Goal: Task Accomplishment & Management: Complete application form

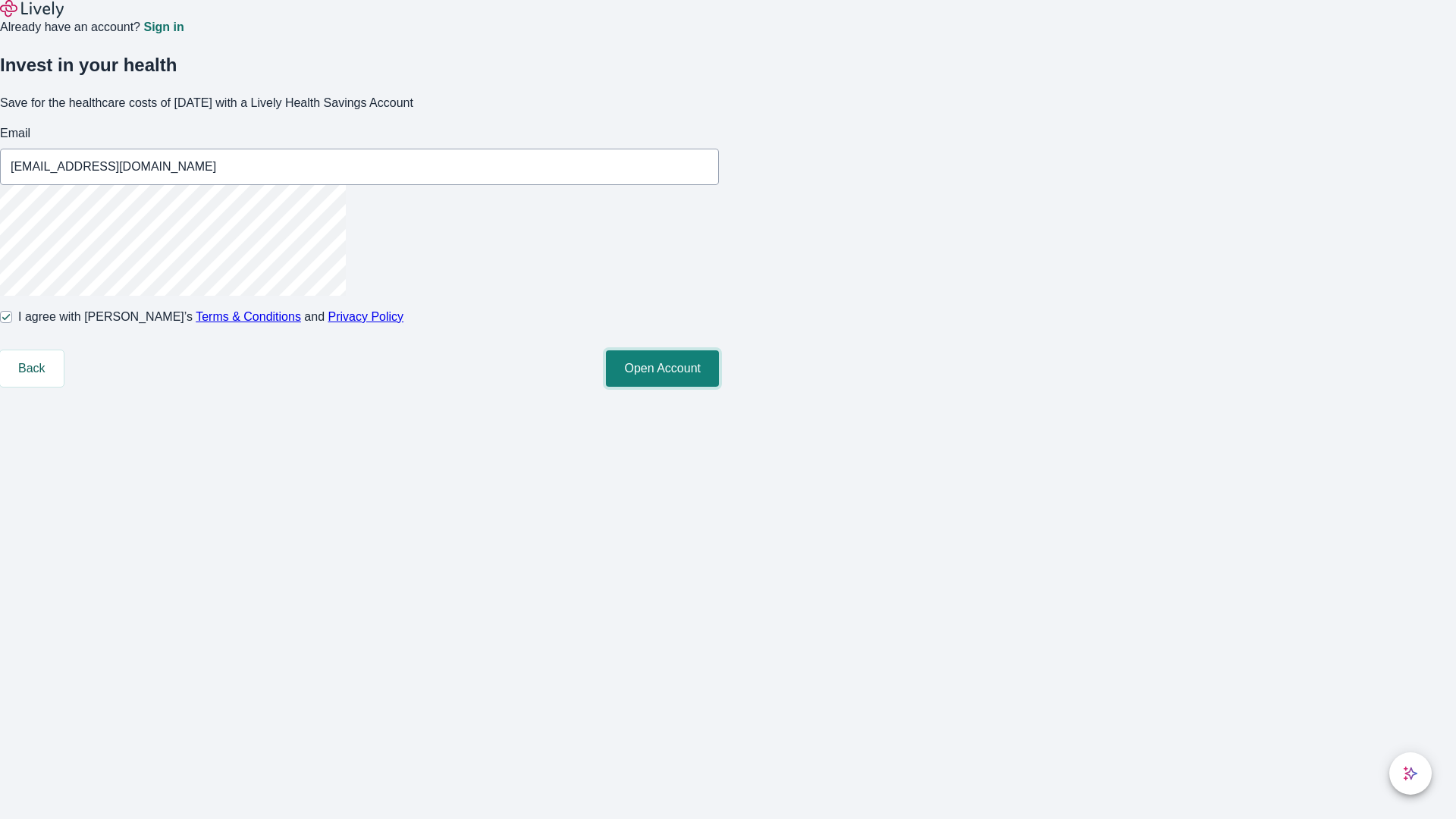
click at [718, 387] on button "Open Account" at bounding box center [662, 369] width 113 height 36
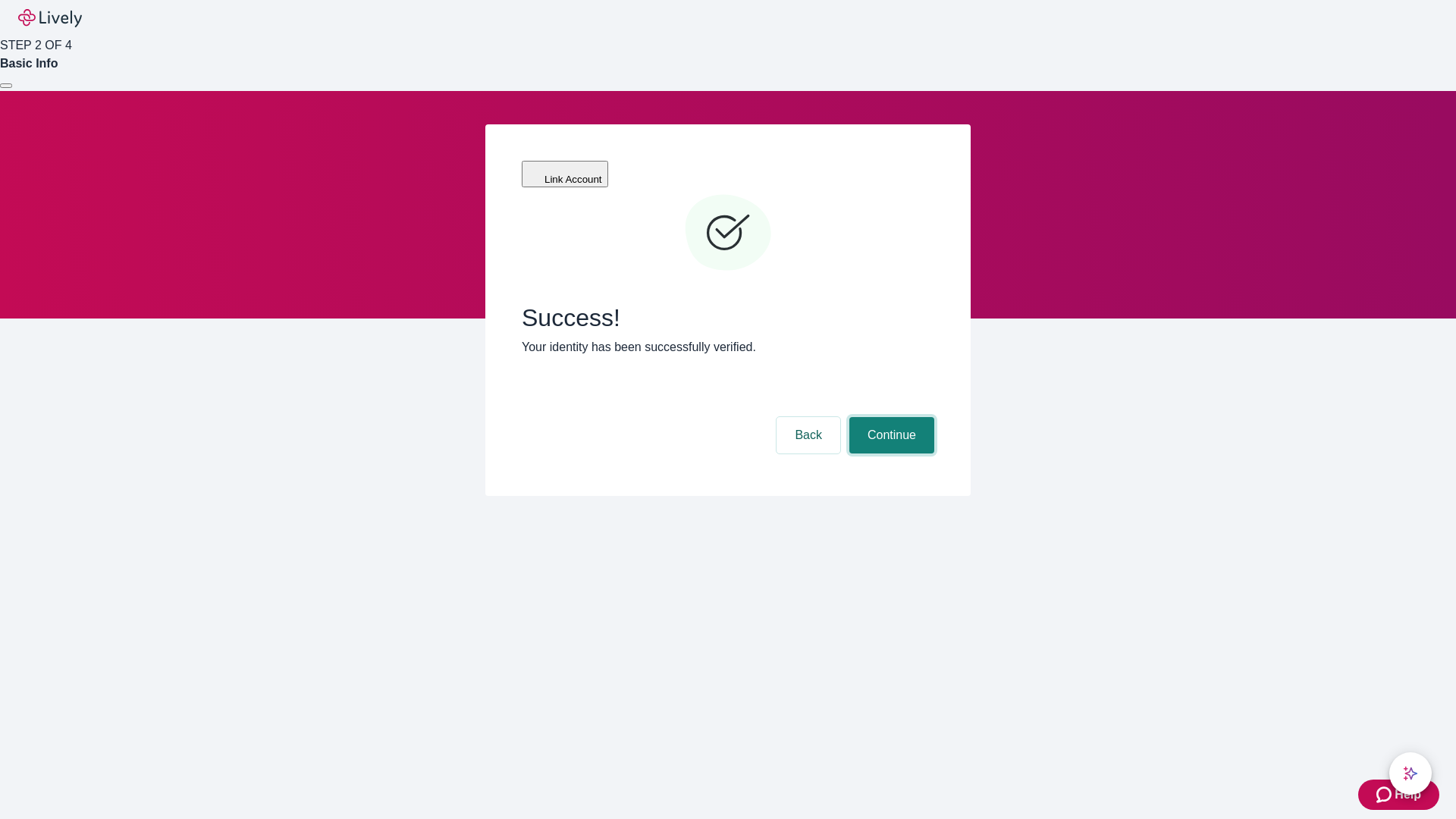
click at [890, 417] on button "Continue" at bounding box center [891, 435] width 85 height 36
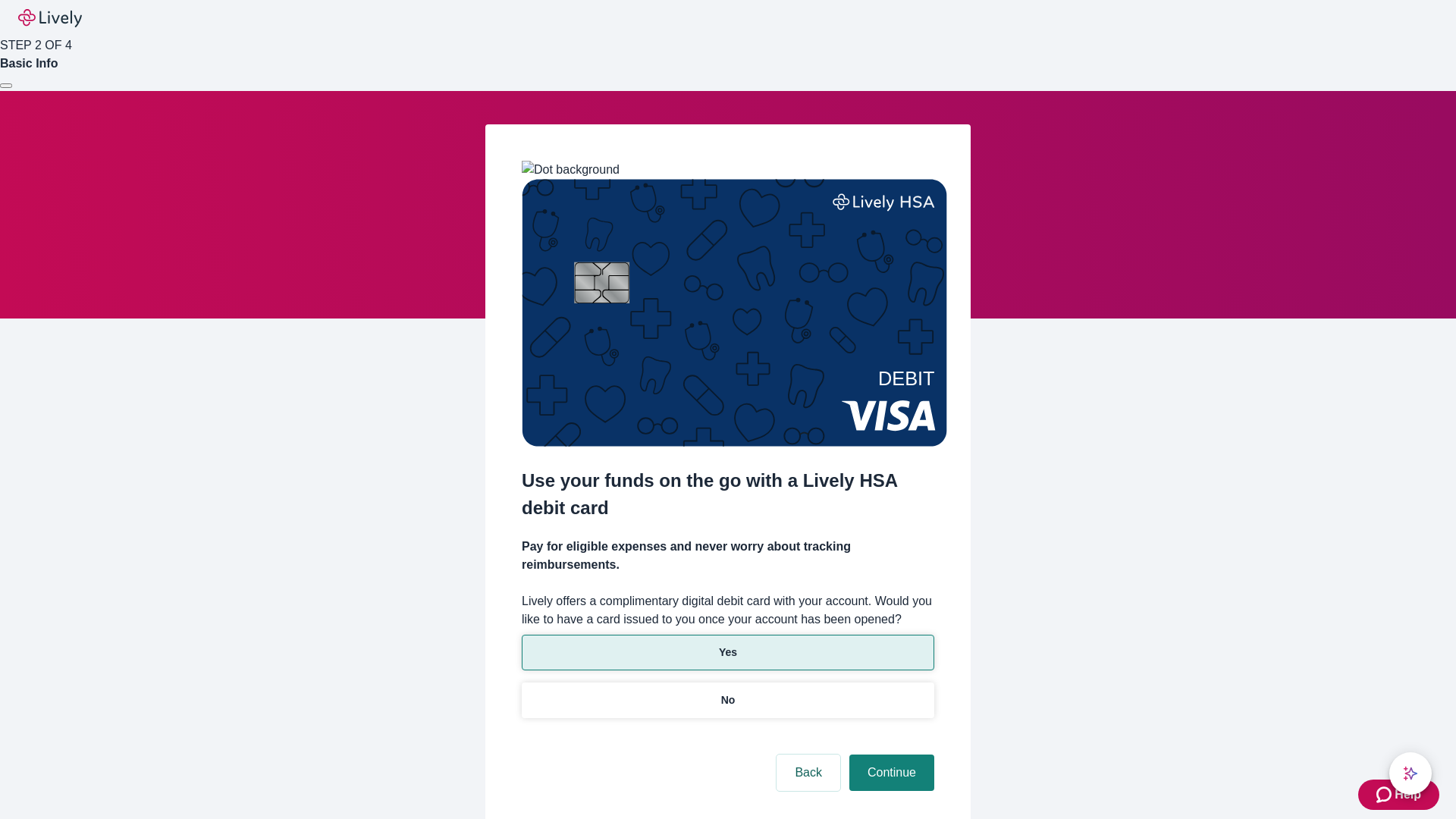
click at [727, 644] on p "Yes" at bounding box center [728, 652] width 18 height 16
click at [890, 754] on button "Continue" at bounding box center [891, 773] width 85 height 36
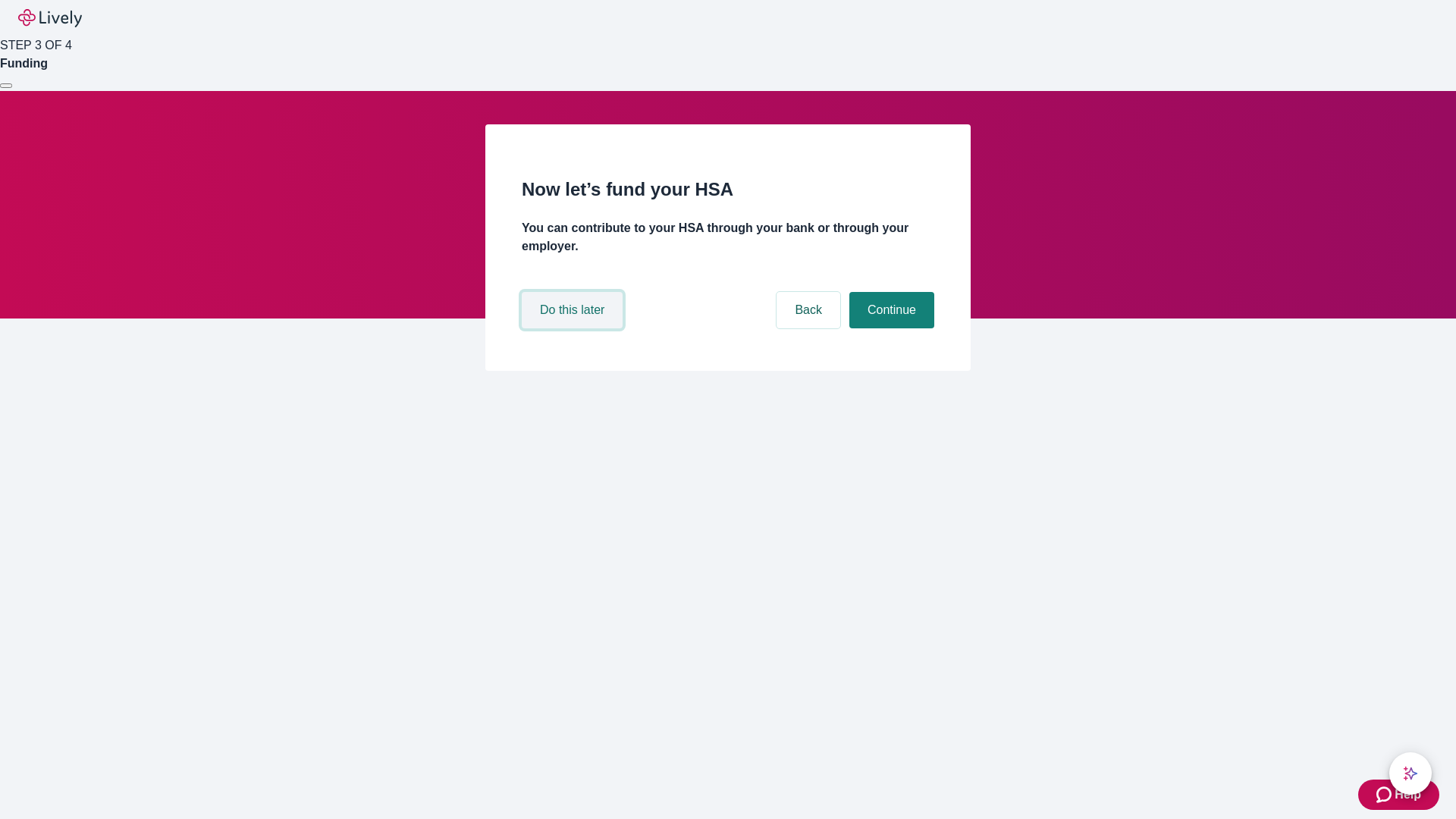
click at [574, 328] on button "Do this later" at bounding box center [572, 310] width 101 height 36
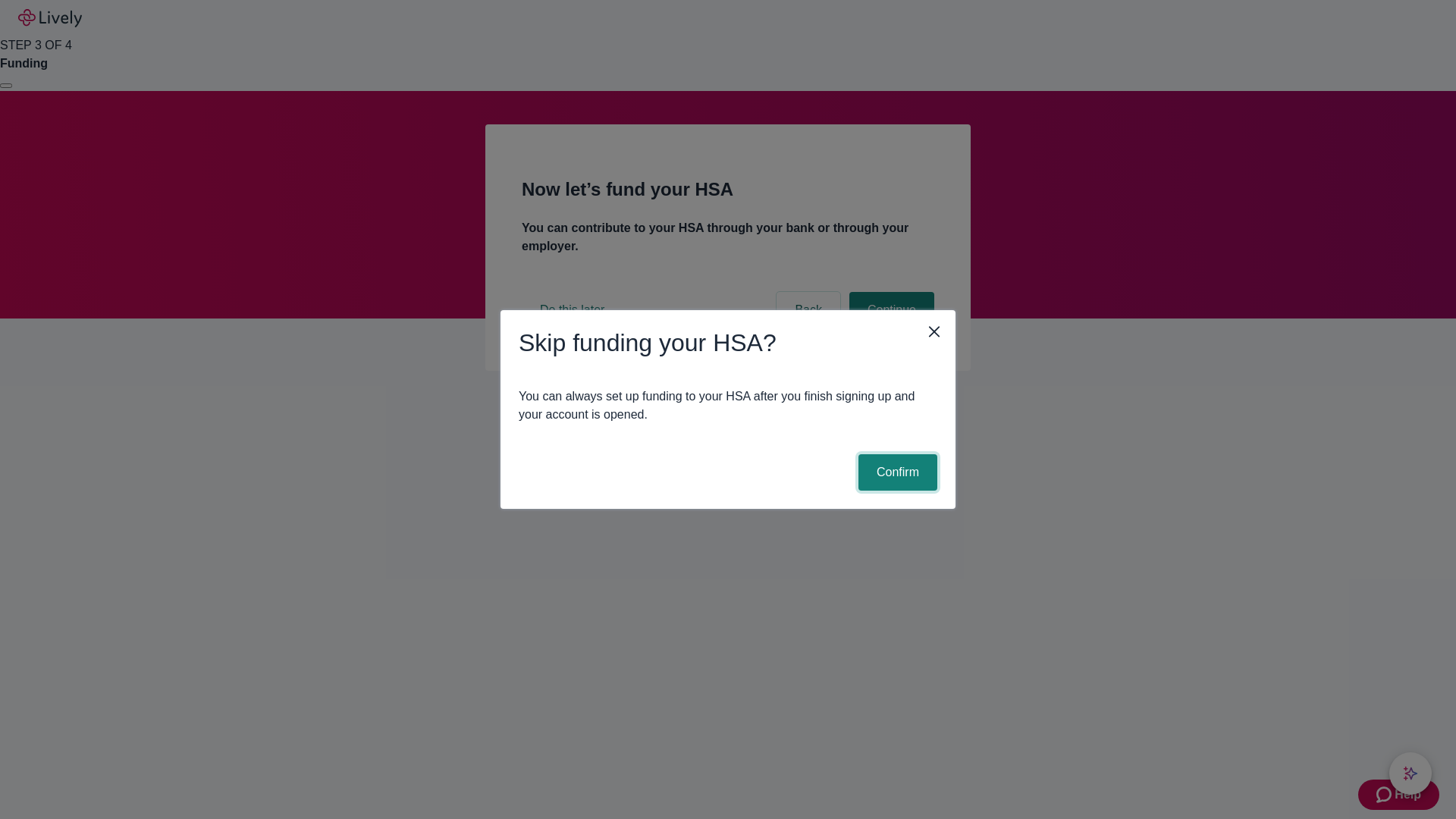
click at [895, 472] on button "Confirm" at bounding box center [897, 472] width 79 height 36
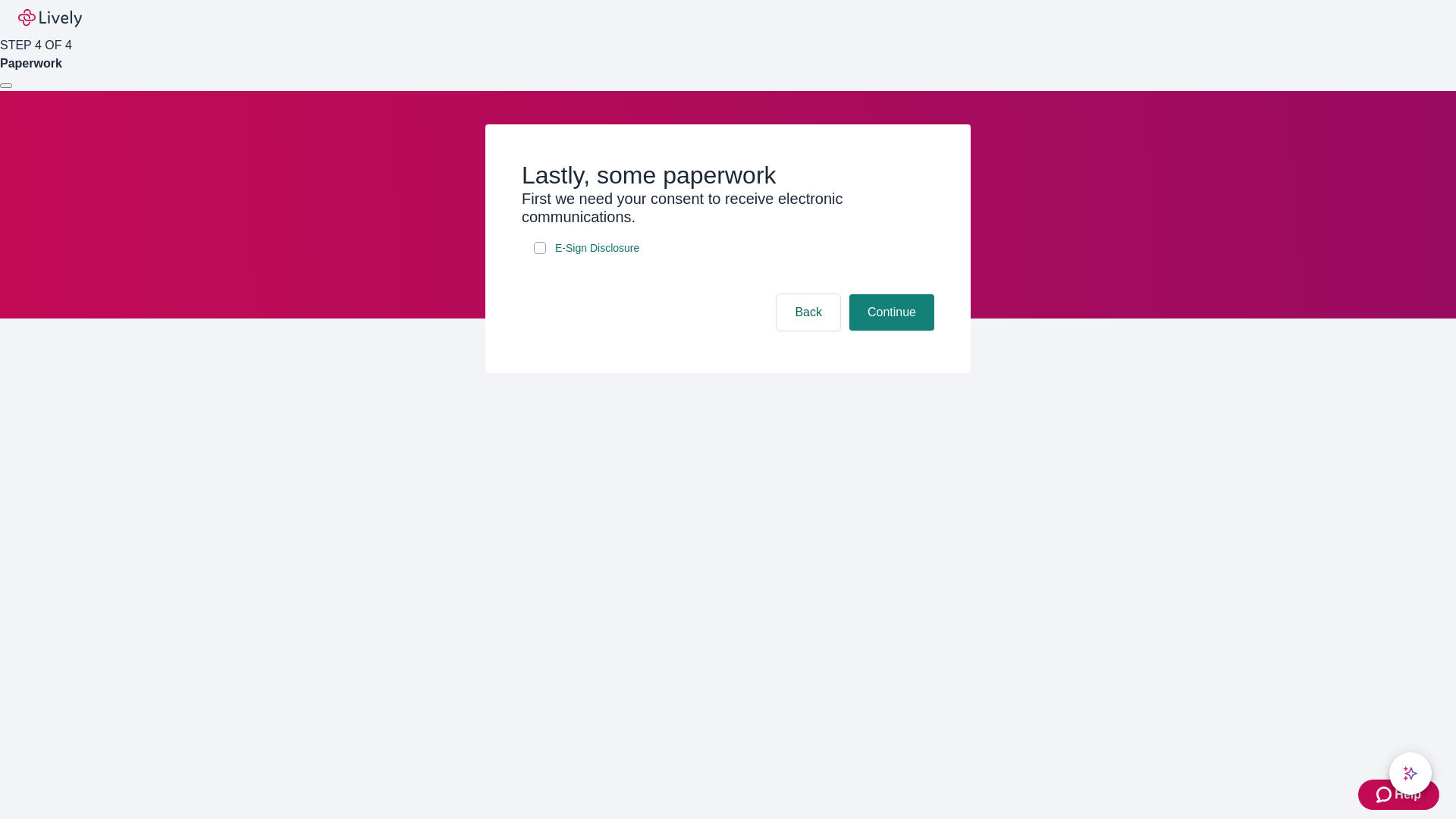
click at [540, 254] on input "E-Sign Disclosure" at bounding box center [540, 248] width 12 height 12
checkbox input "true"
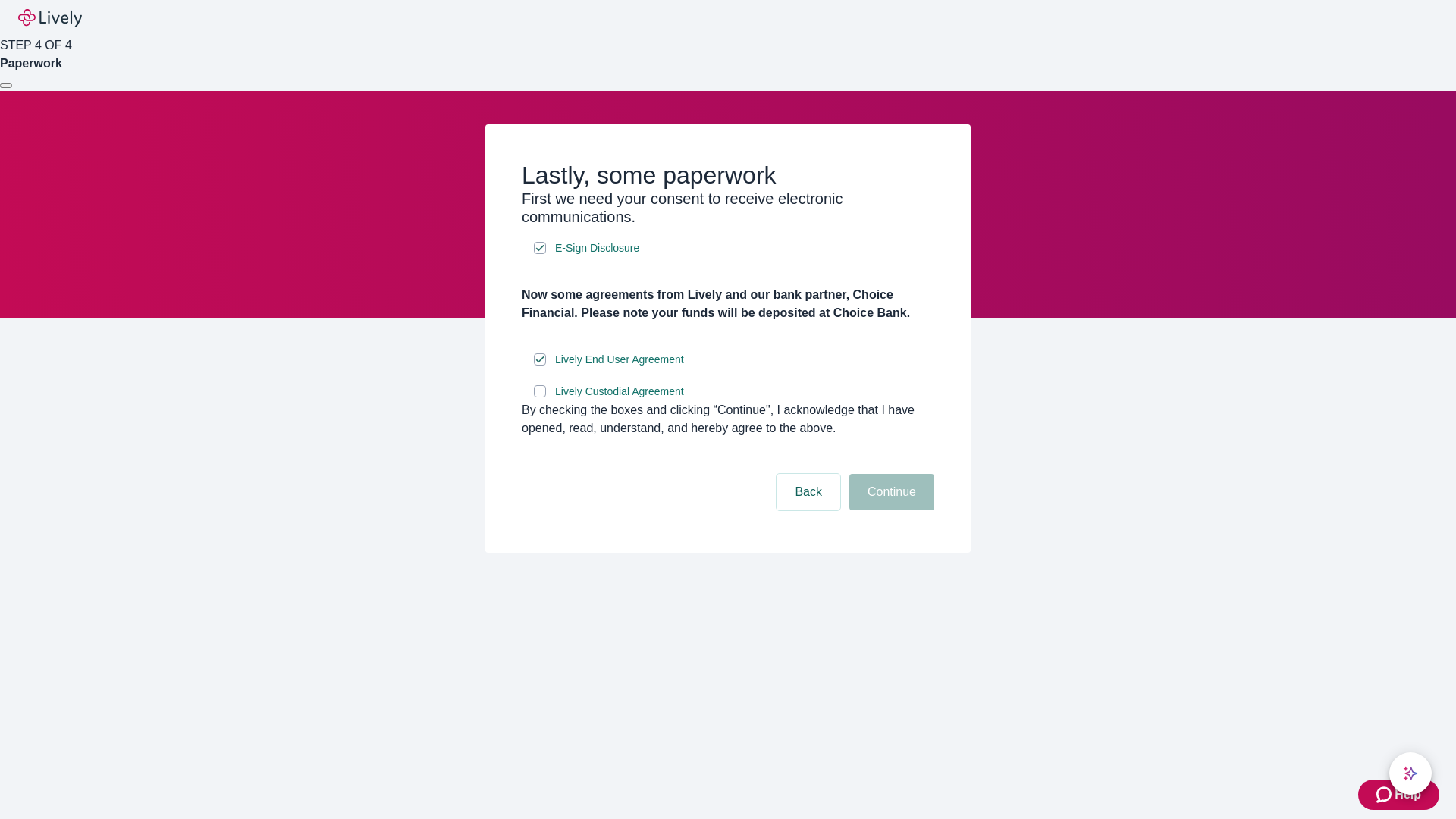
click at [540, 397] on input "Lively Custodial Agreement" at bounding box center [540, 391] width 12 height 12
checkbox input "true"
click at [890, 510] on button "Continue" at bounding box center [891, 492] width 85 height 36
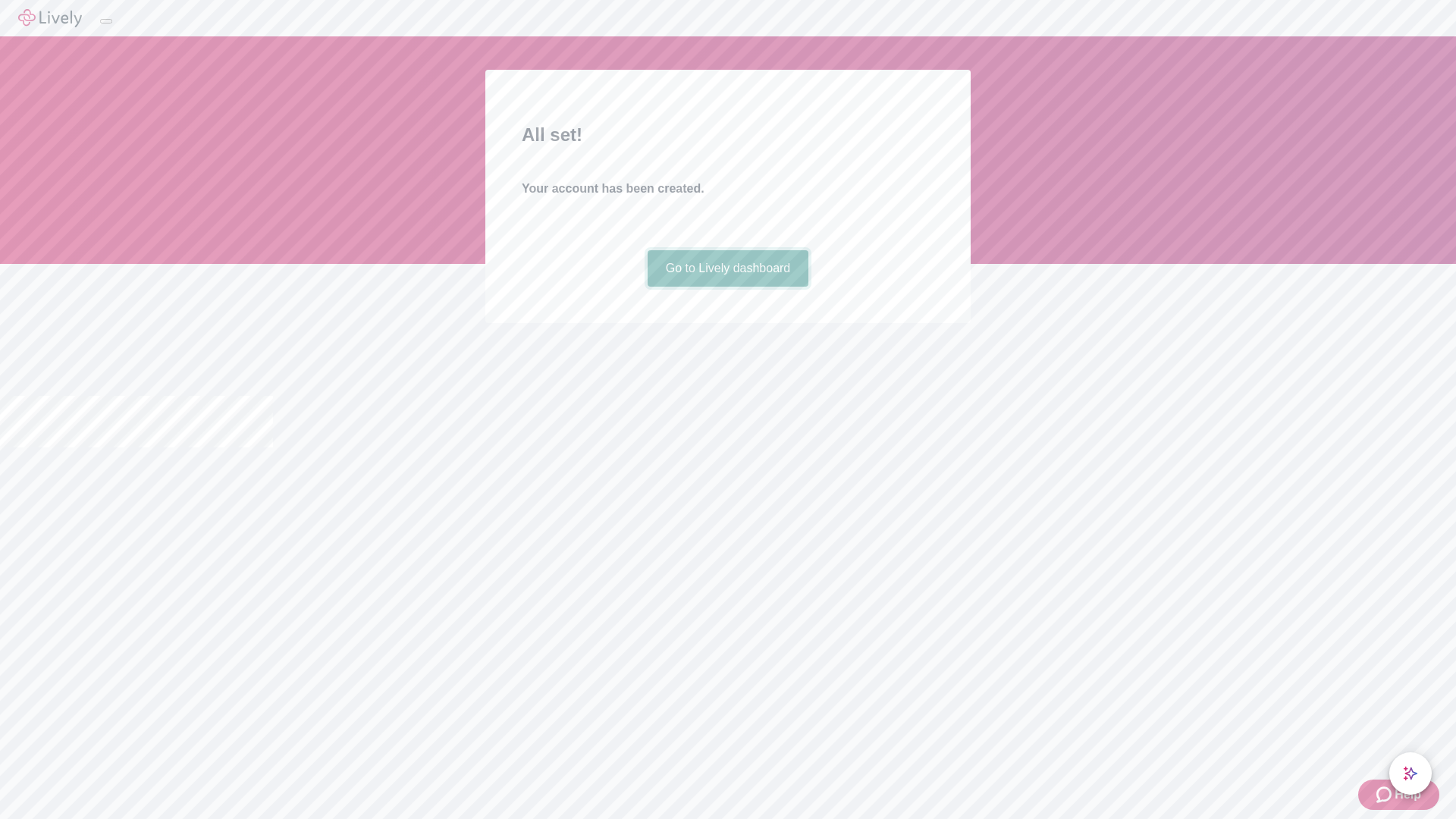
click at [727, 287] on link "Go to Lively dashboard" at bounding box center [728, 269] width 161 height 36
